Goal: Register for event/course

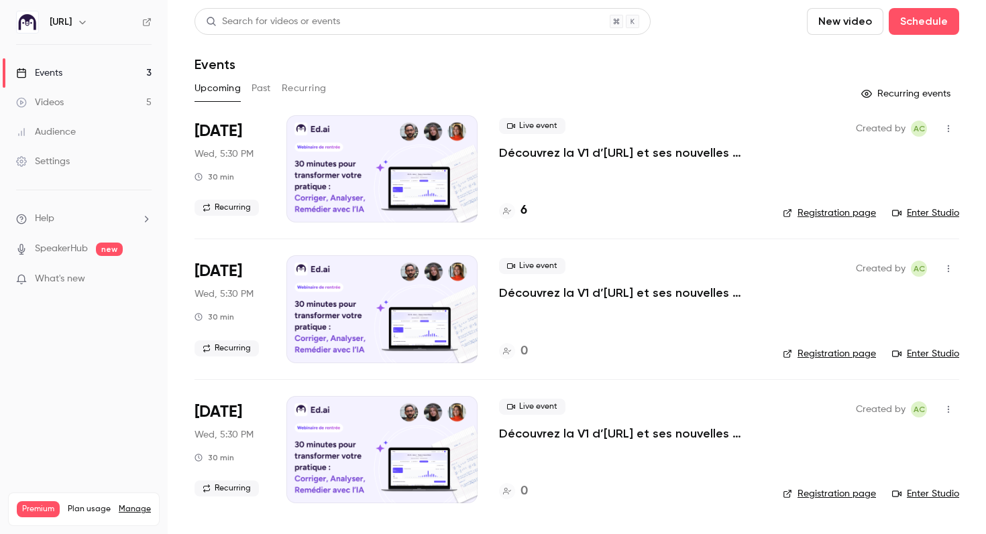
click at [523, 214] on h4 "6" at bounding box center [523, 211] width 7 height 18
